Goal: Task Accomplishment & Management: Use online tool/utility

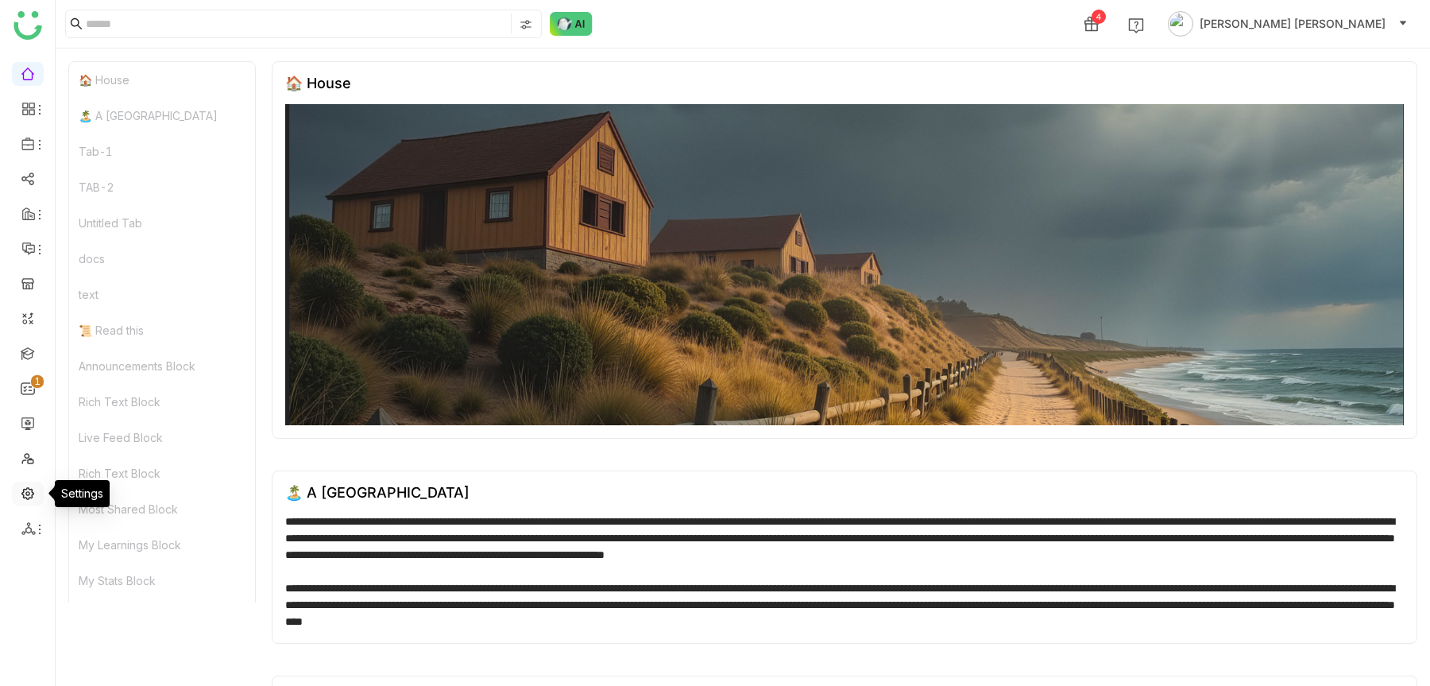
click at [31, 493] on link at bounding box center [28, 492] width 14 height 14
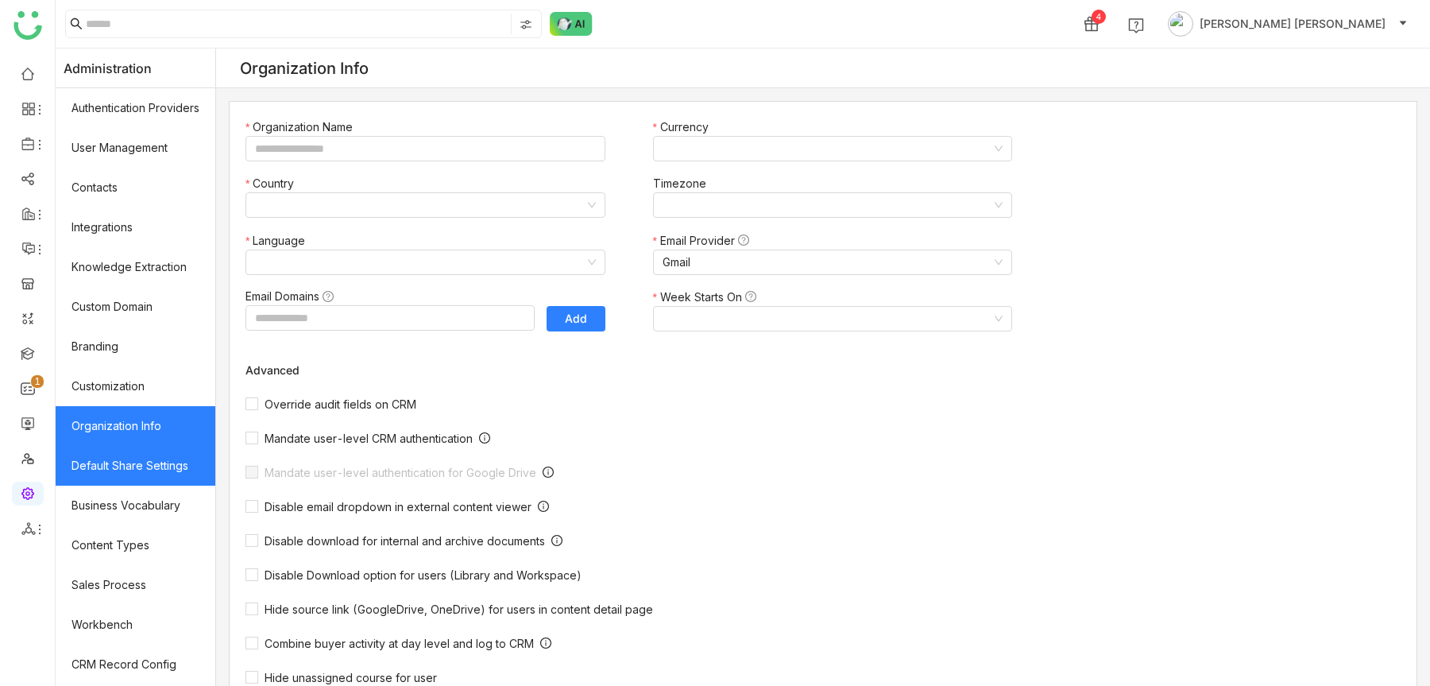
type input "*******"
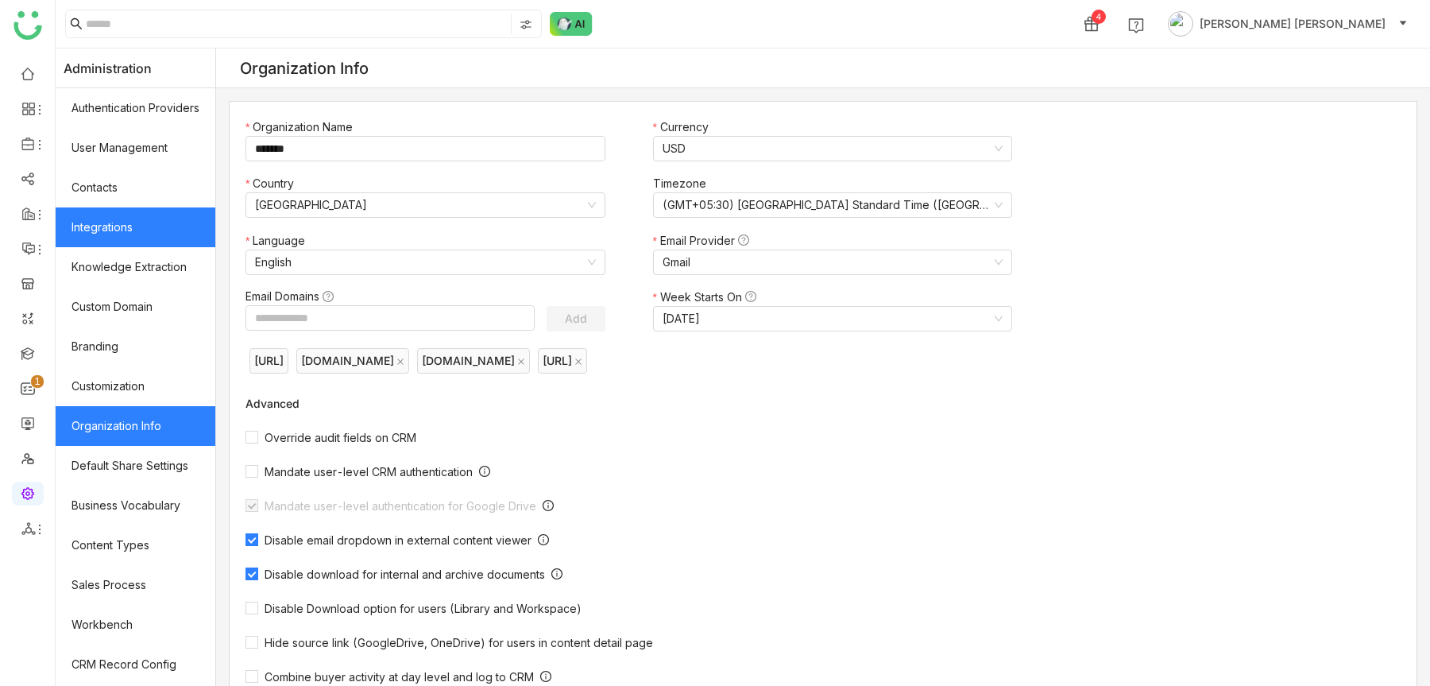
click at [132, 241] on link "Integrations" at bounding box center [136, 227] width 160 height 40
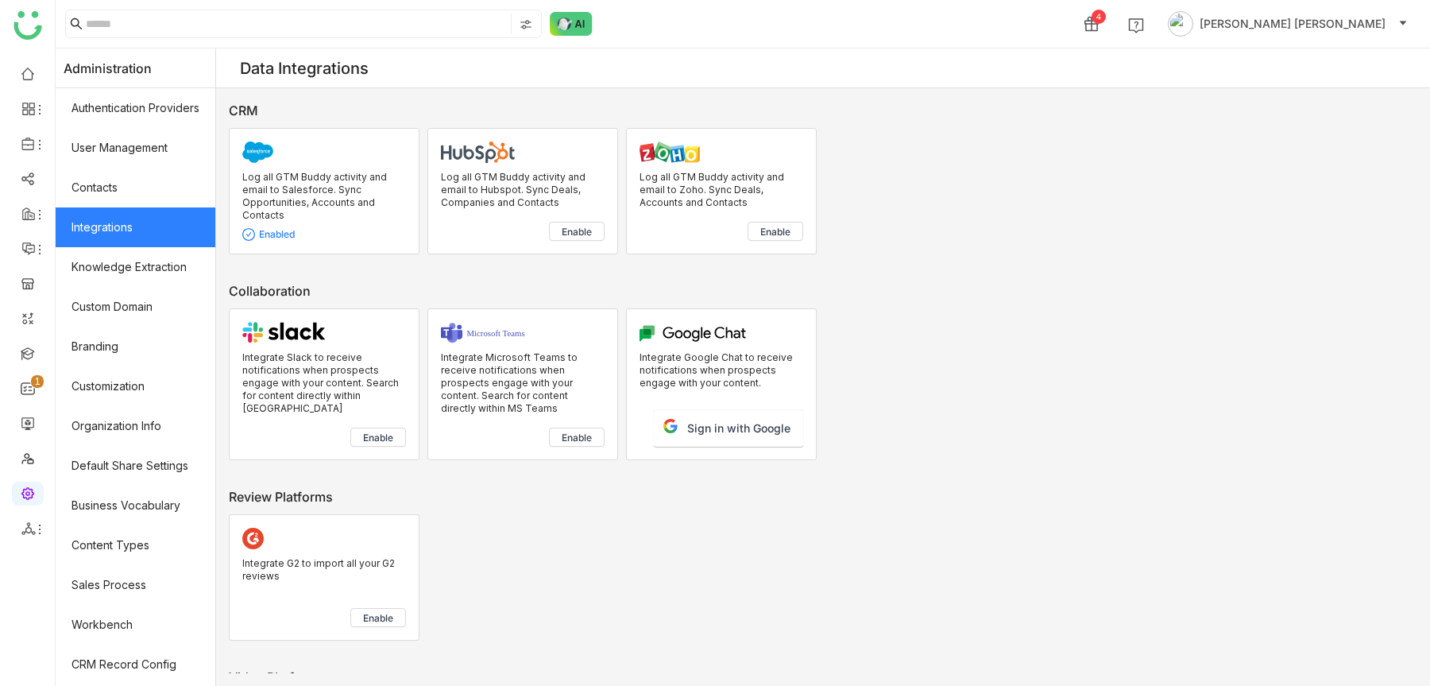
click at [132, 228] on link "Integrations" at bounding box center [136, 227] width 160 height 40
click at [325, 170] on div at bounding box center [324, 155] width 164 height 29
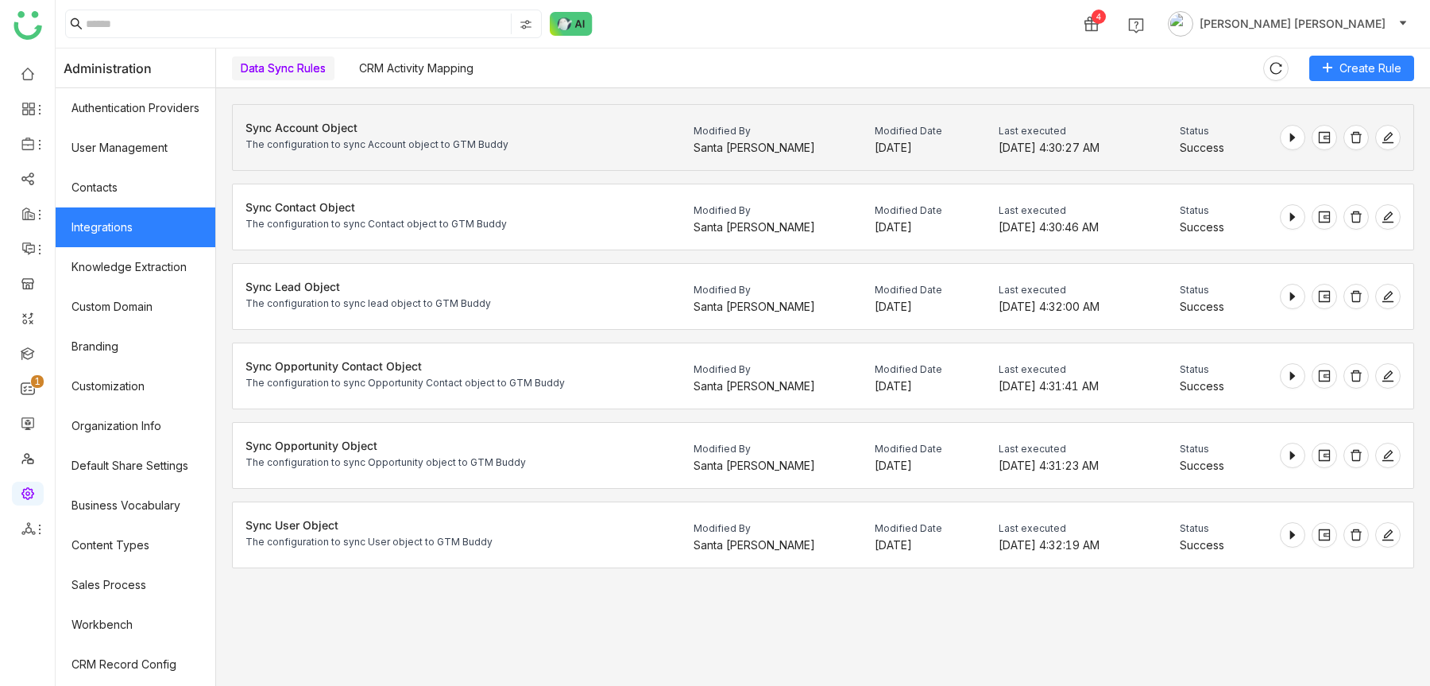
click at [411, 133] on div "Sync Account Object The configuration to sync Account object to GTM Buddy" at bounding box center [376, 138] width 263 height 40
click at [1385, 132] on icon at bounding box center [1387, 137] width 13 height 13
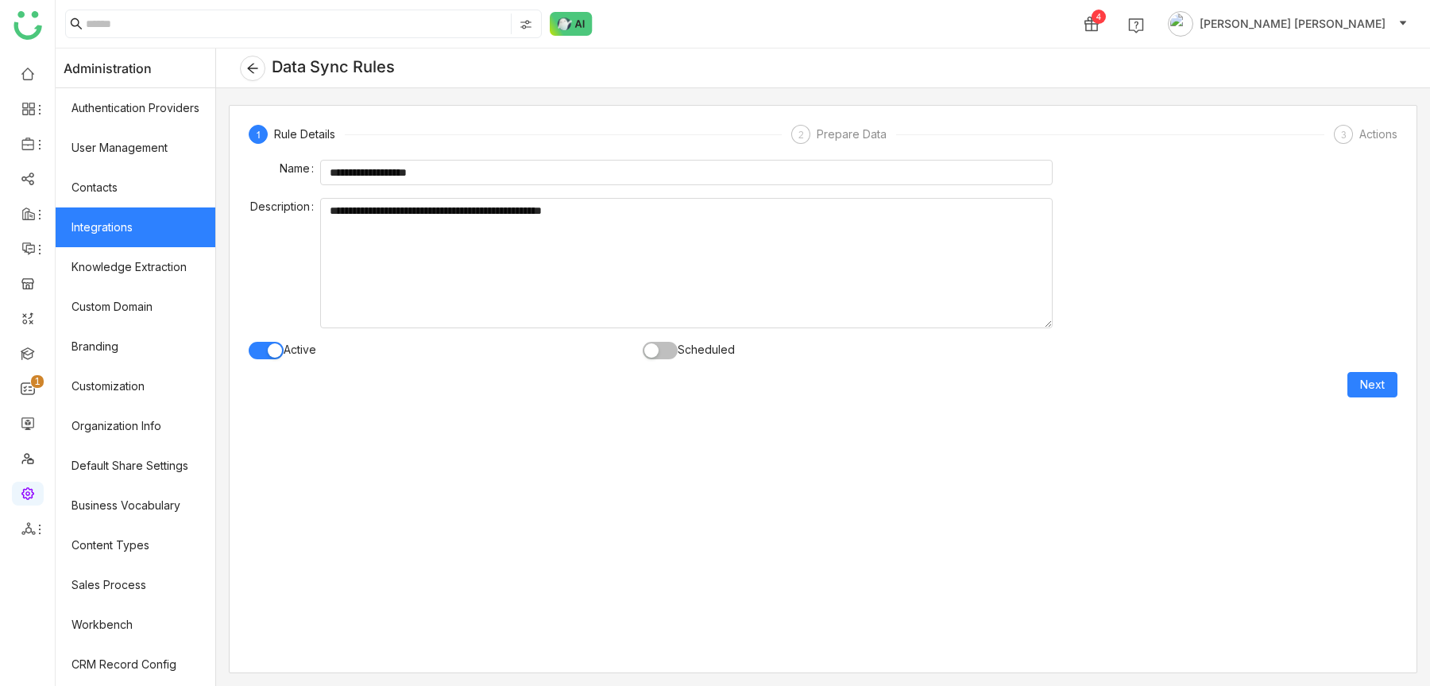
click at [857, 134] on div "Prepare Data" at bounding box center [856, 134] width 79 height 19
click at [1363, 377] on span "Next" at bounding box center [1372, 384] width 25 height 17
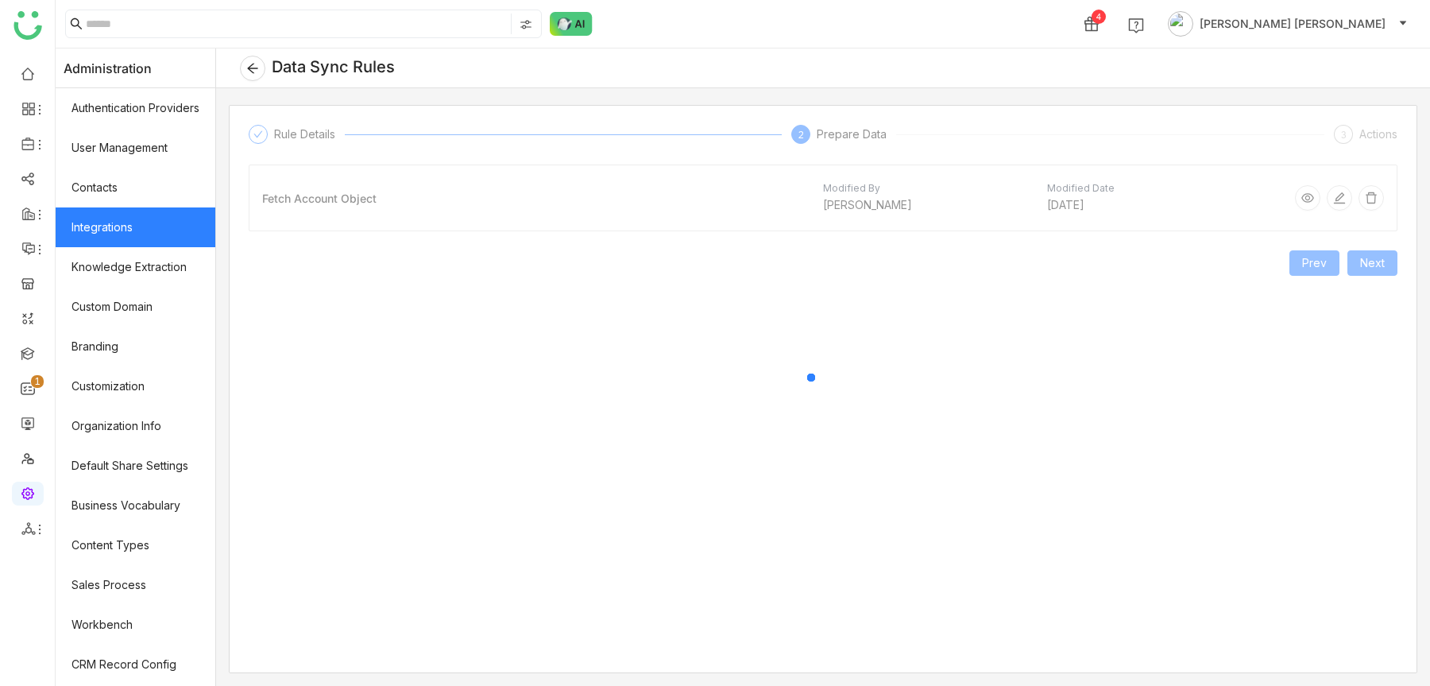
click at [1338, 196] on div at bounding box center [823, 389] width 1187 height 566
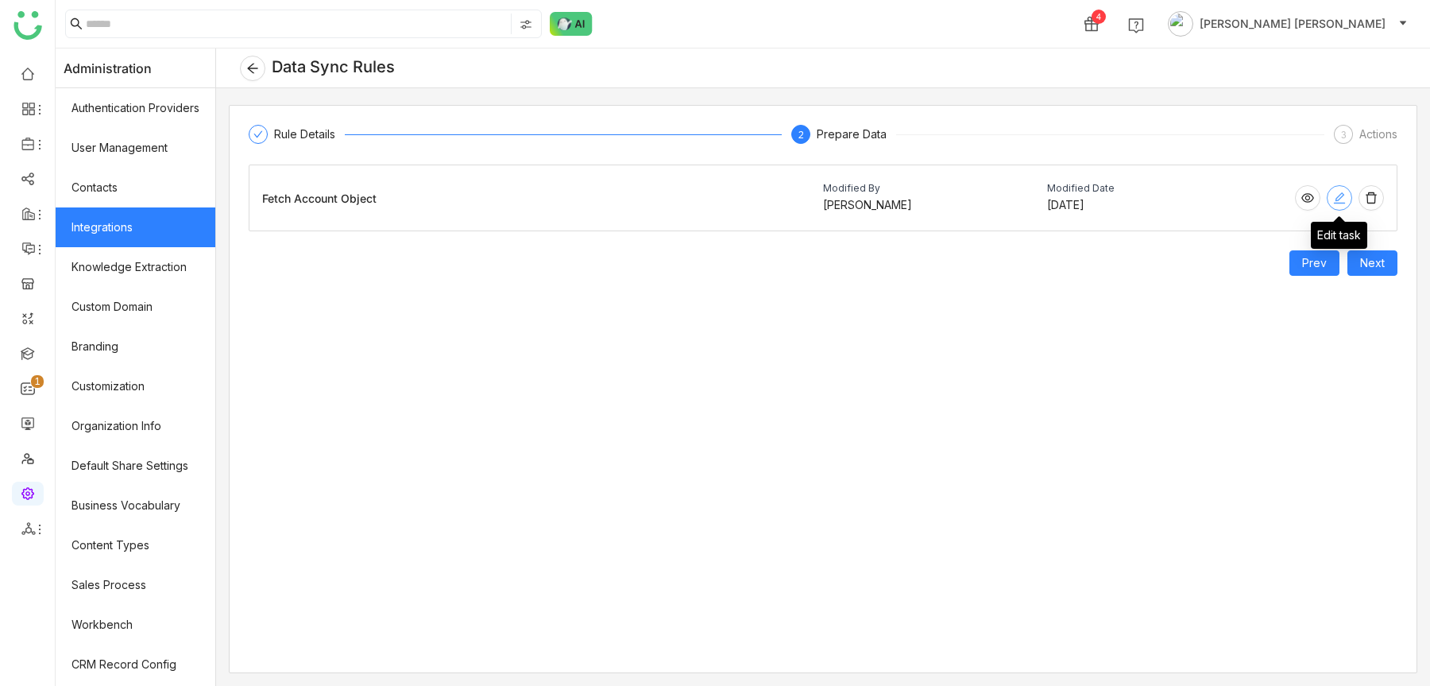
click at [1338, 200] on icon at bounding box center [1339, 197] width 11 height 11
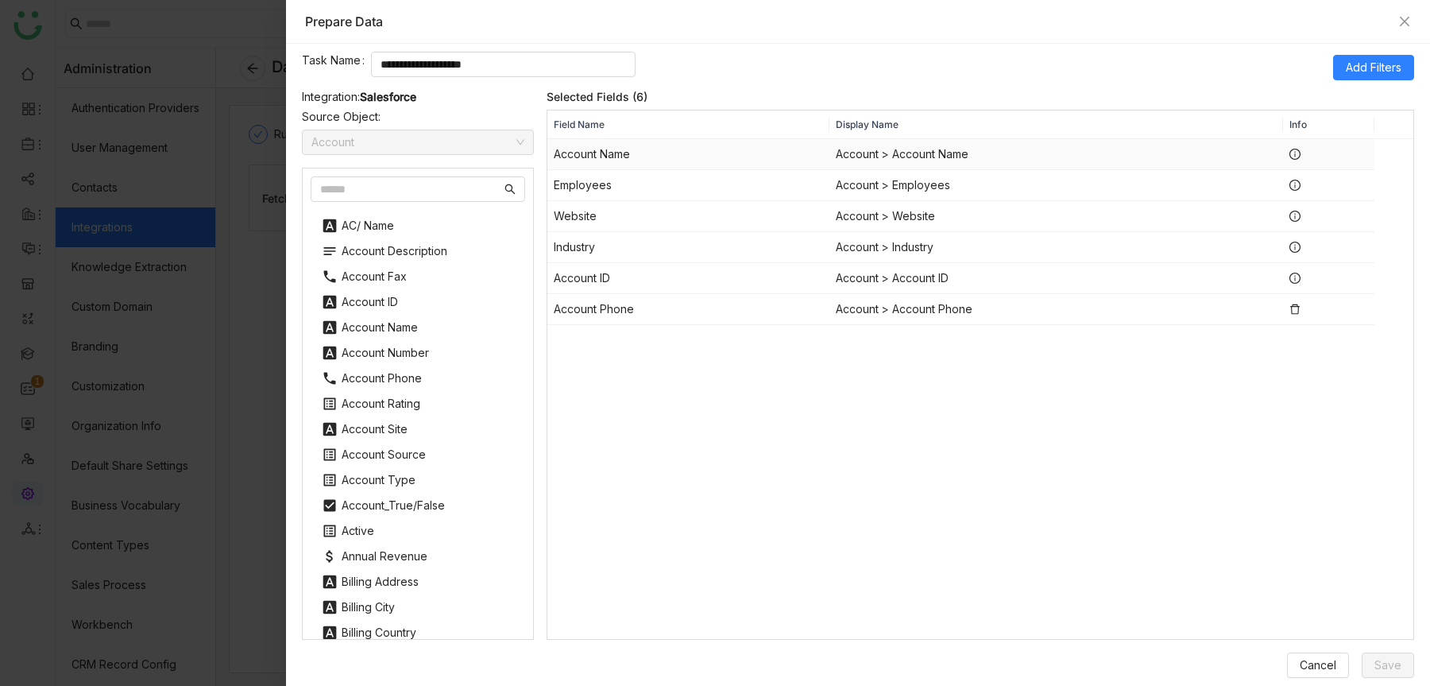
click at [868, 164] on td "Account > Account Name" at bounding box center [1056, 154] width 454 height 31
click at [1358, 68] on span "Add Filters" at bounding box center [1374, 67] width 56 height 17
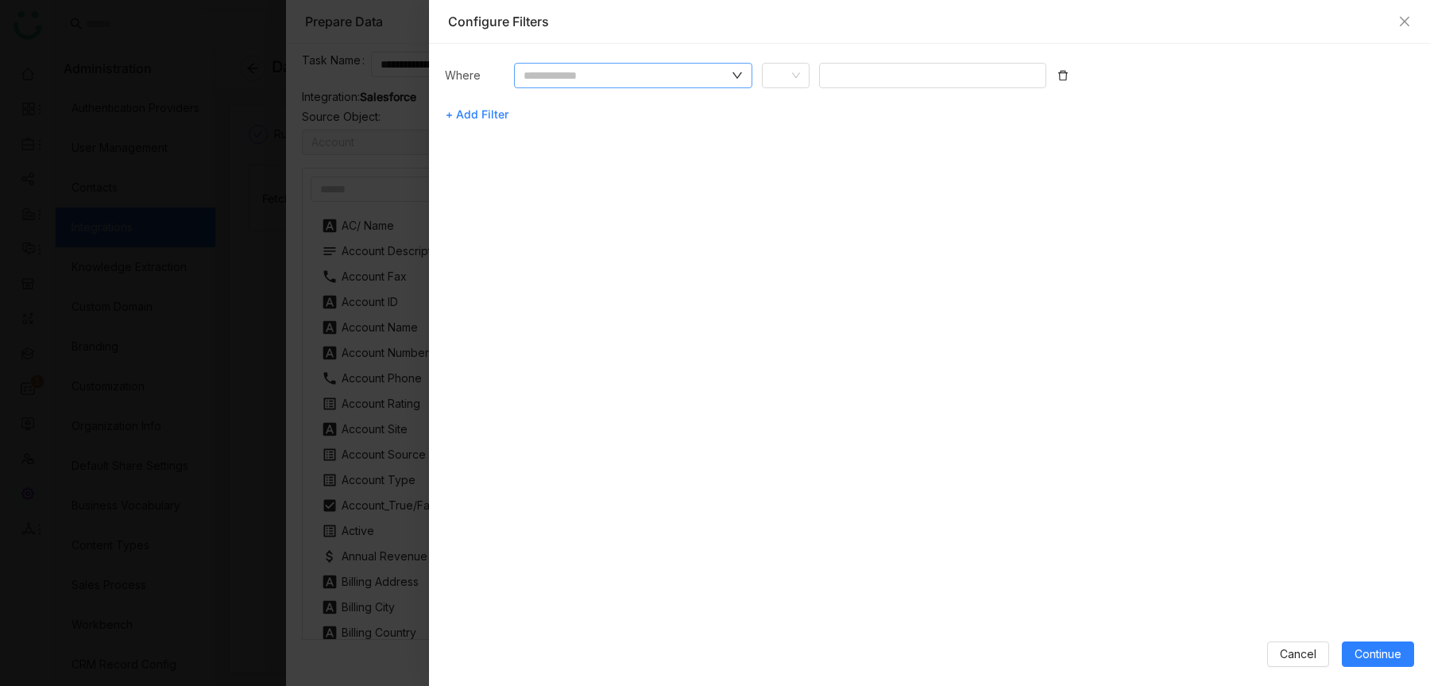
click at [724, 75] on input "text" at bounding box center [625, 75] width 205 height 17
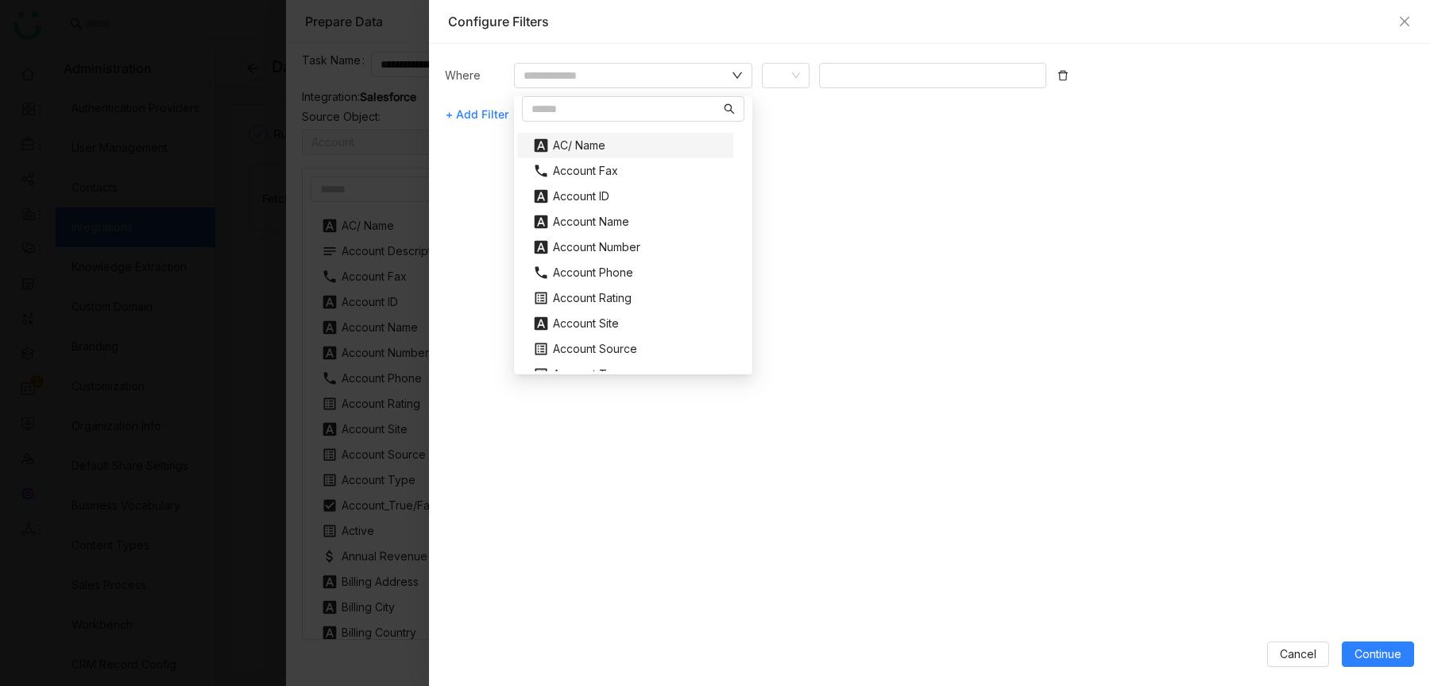
click at [631, 141] on div "AC/ Name" at bounding box center [624, 145] width 203 height 25
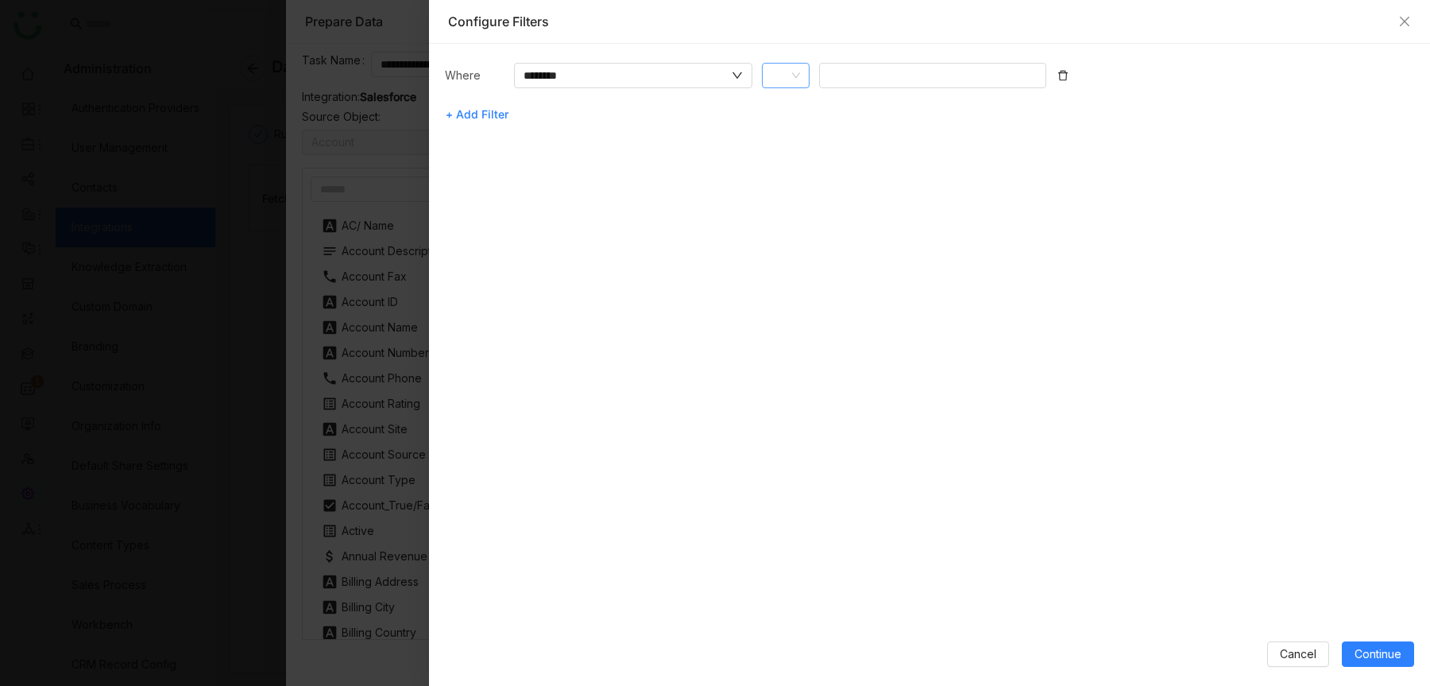
click at [799, 69] on nz-select-item at bounding box center [785, 76] width 29 height 24
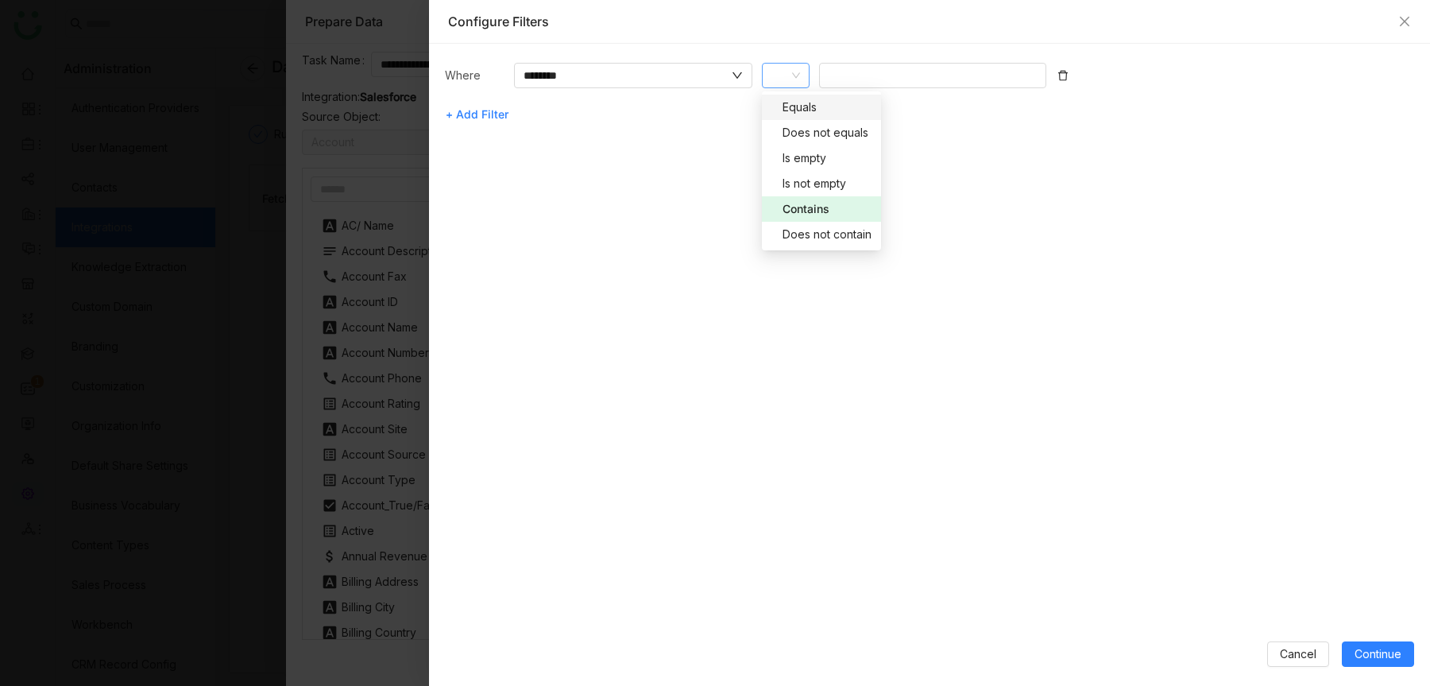
click at [802, 115] on nz-option-item "Equals" at bounding box center [821, 107] width 119 height 25
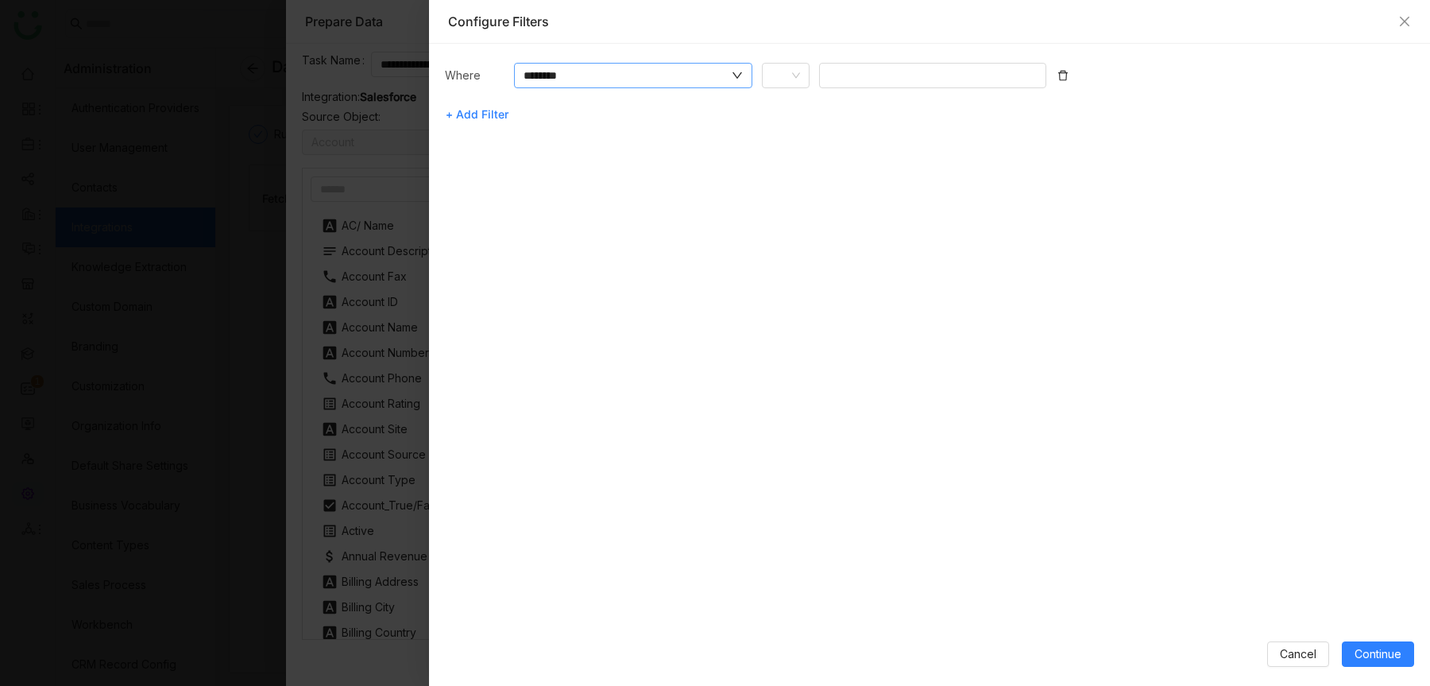
click at [709, 75] on input "********" at bounding box center [625, 75] width 205 height 17
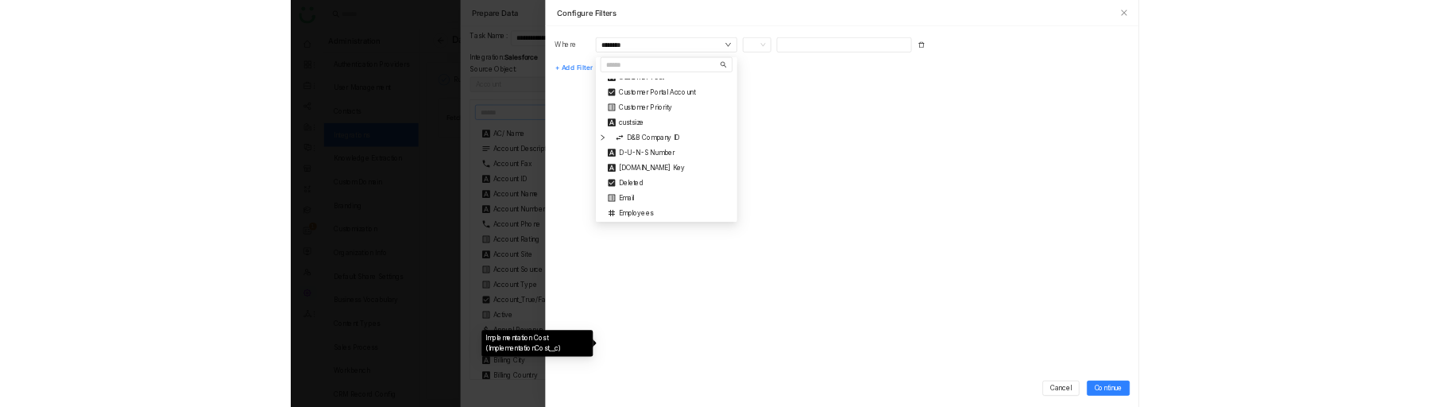
scroll to position [643, 0]
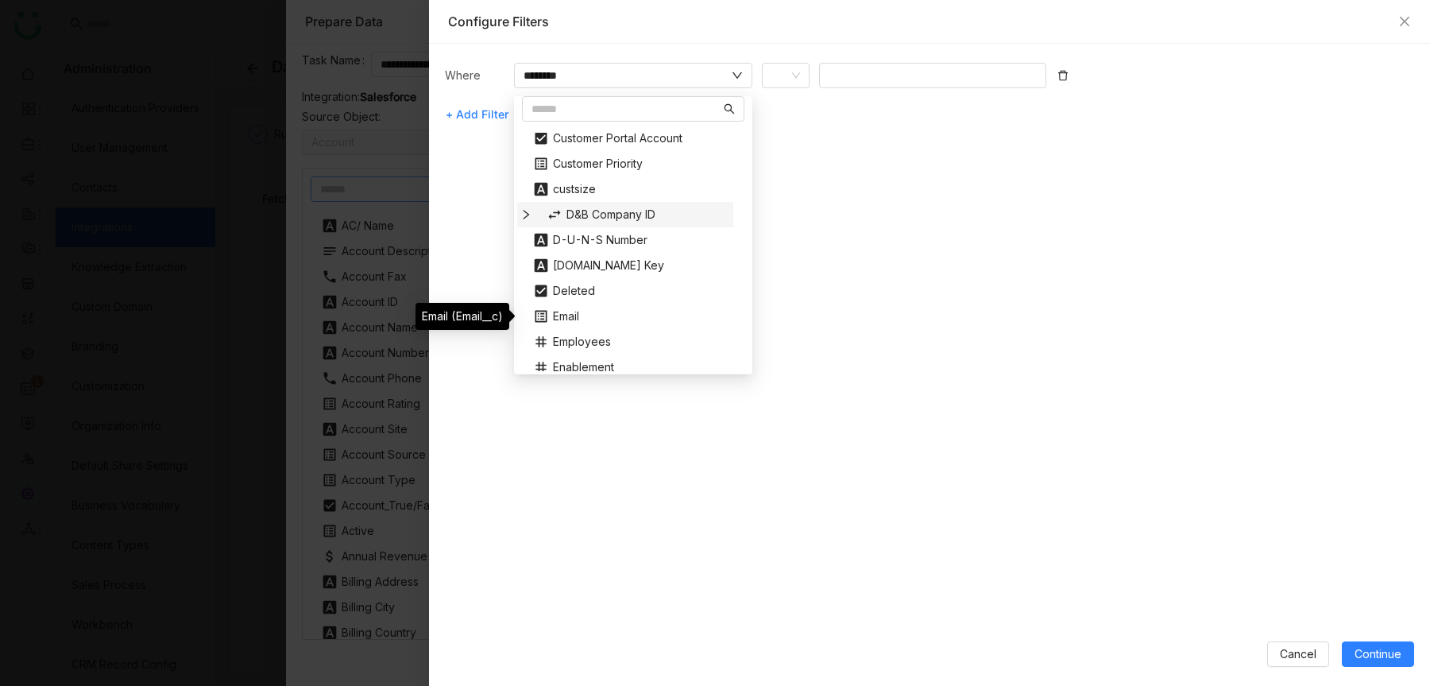
click at [574, 215] on div "D&B Company ID" at bounding box center [632, 214] width 190 height 25
type input "**********"
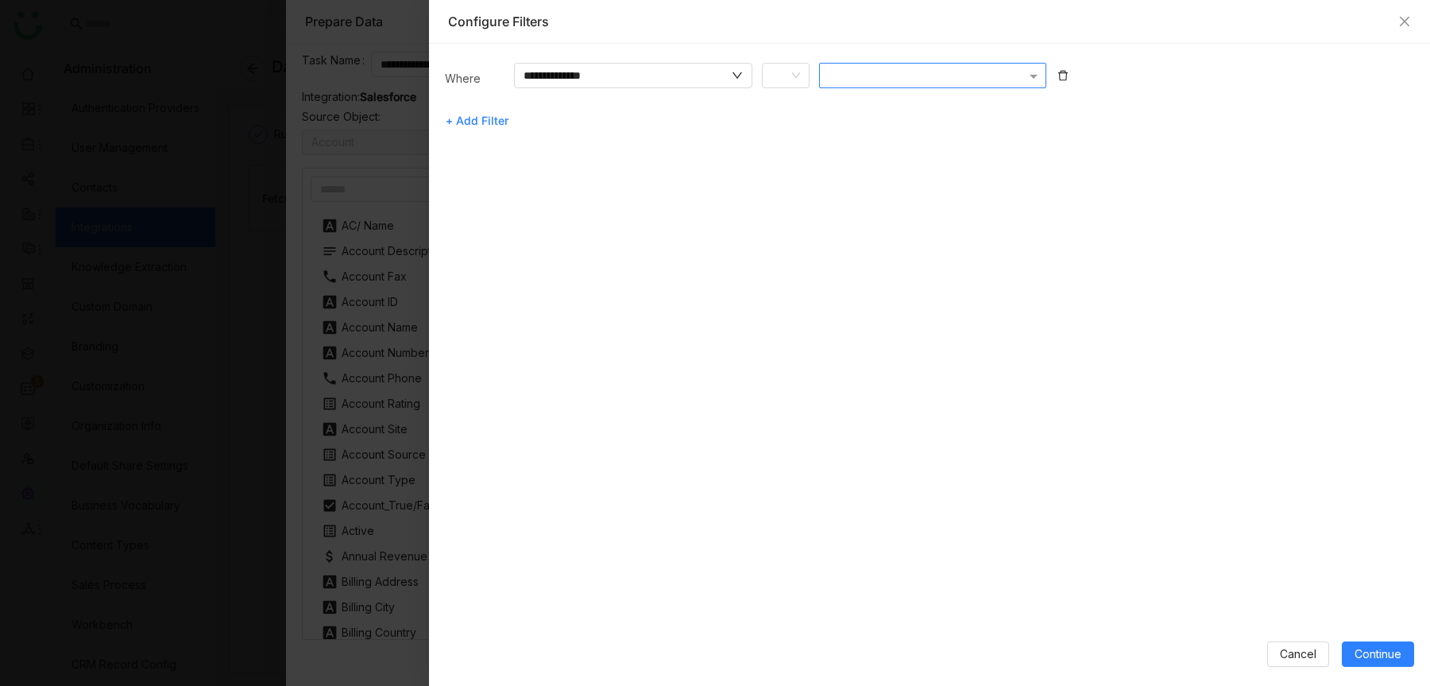
click at [840, 73] on div at bounding box center [925, 76] width 200 height 17
click at [797, 73] on icon at bounding box center [796, 76] width 10 height 10
click at [612, 230] on div "**********" at bounding box center [929, 349] width 969 height 572
